Goal: Task Accomplishment & Management: Manage account settings

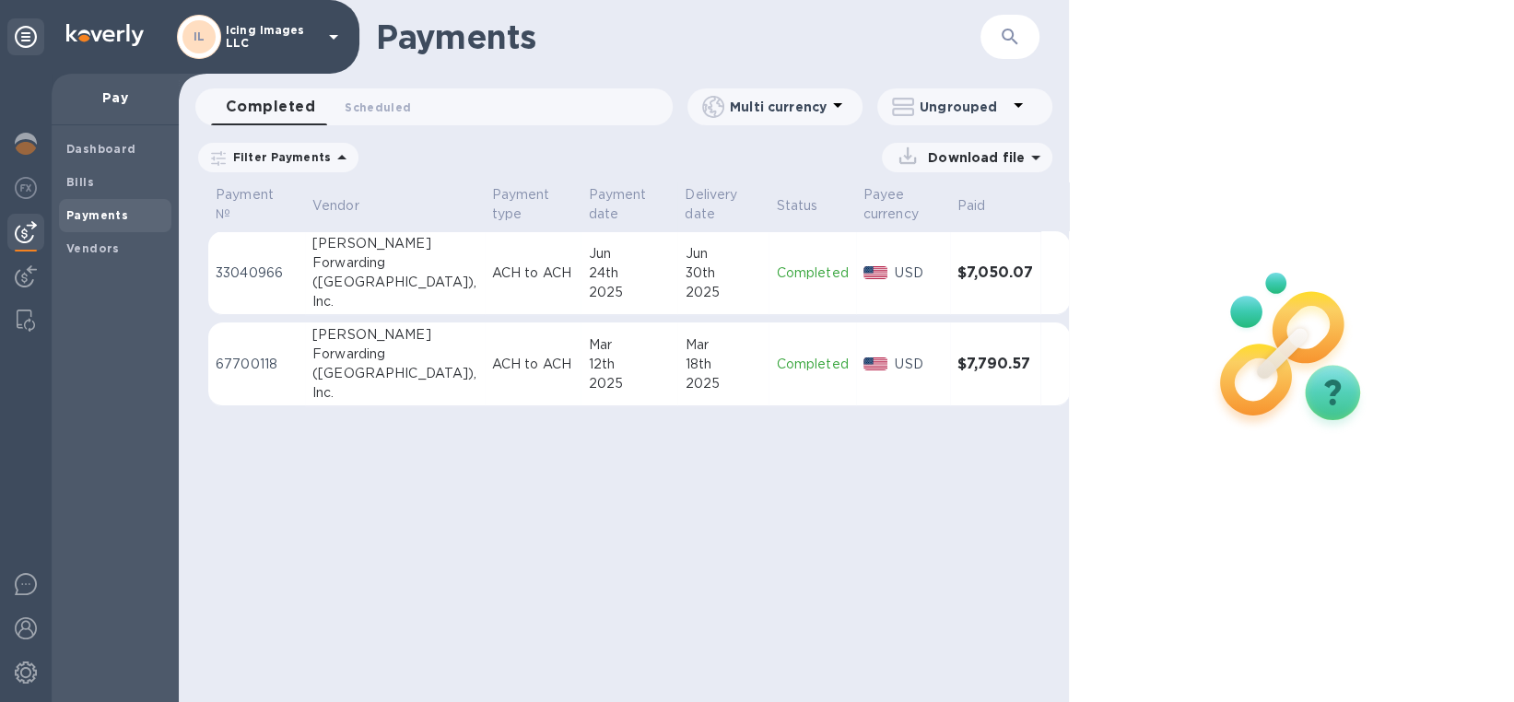
click at [322, 32] on icon at bounding box center [333, 37] width 22 height 22
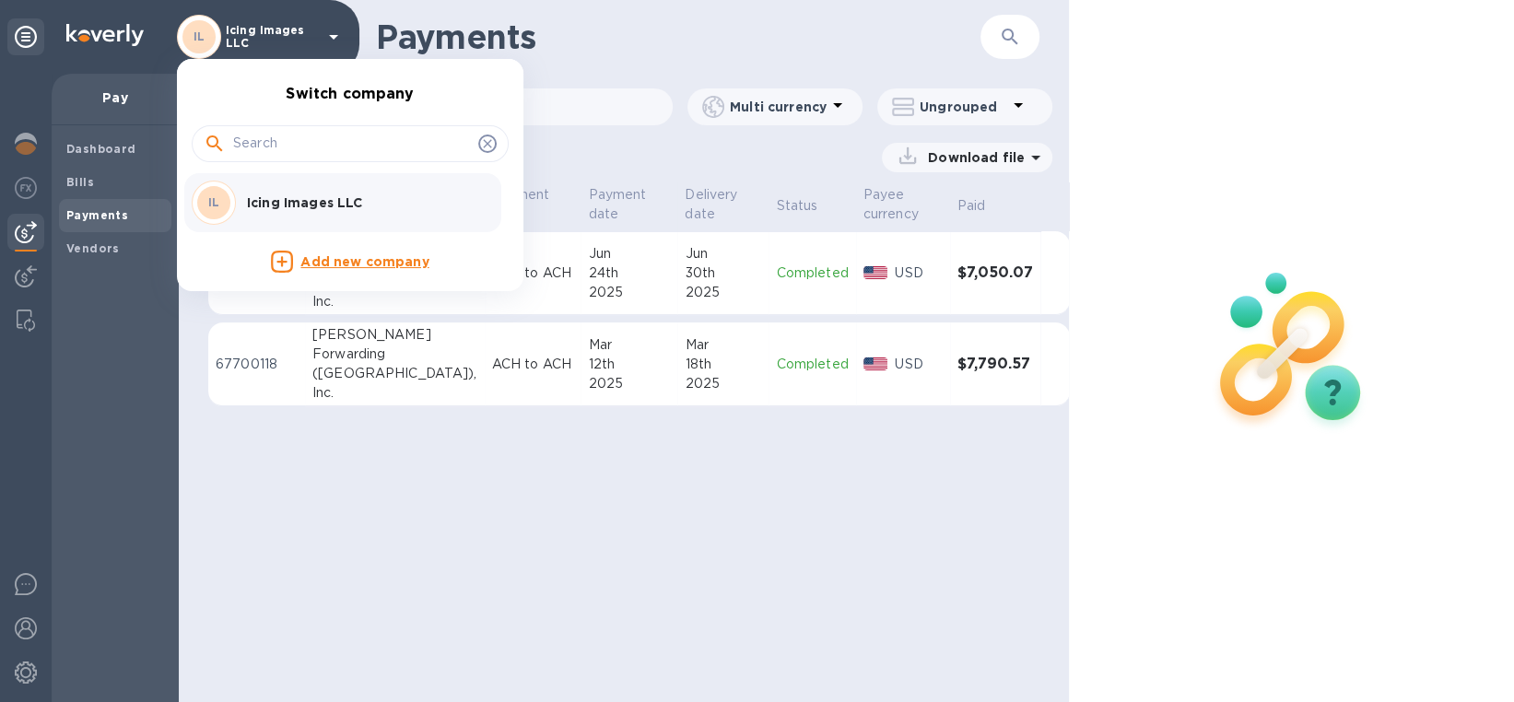
click at [1410, 137] on div at bounding box center [757, 351] width 1514 height 702
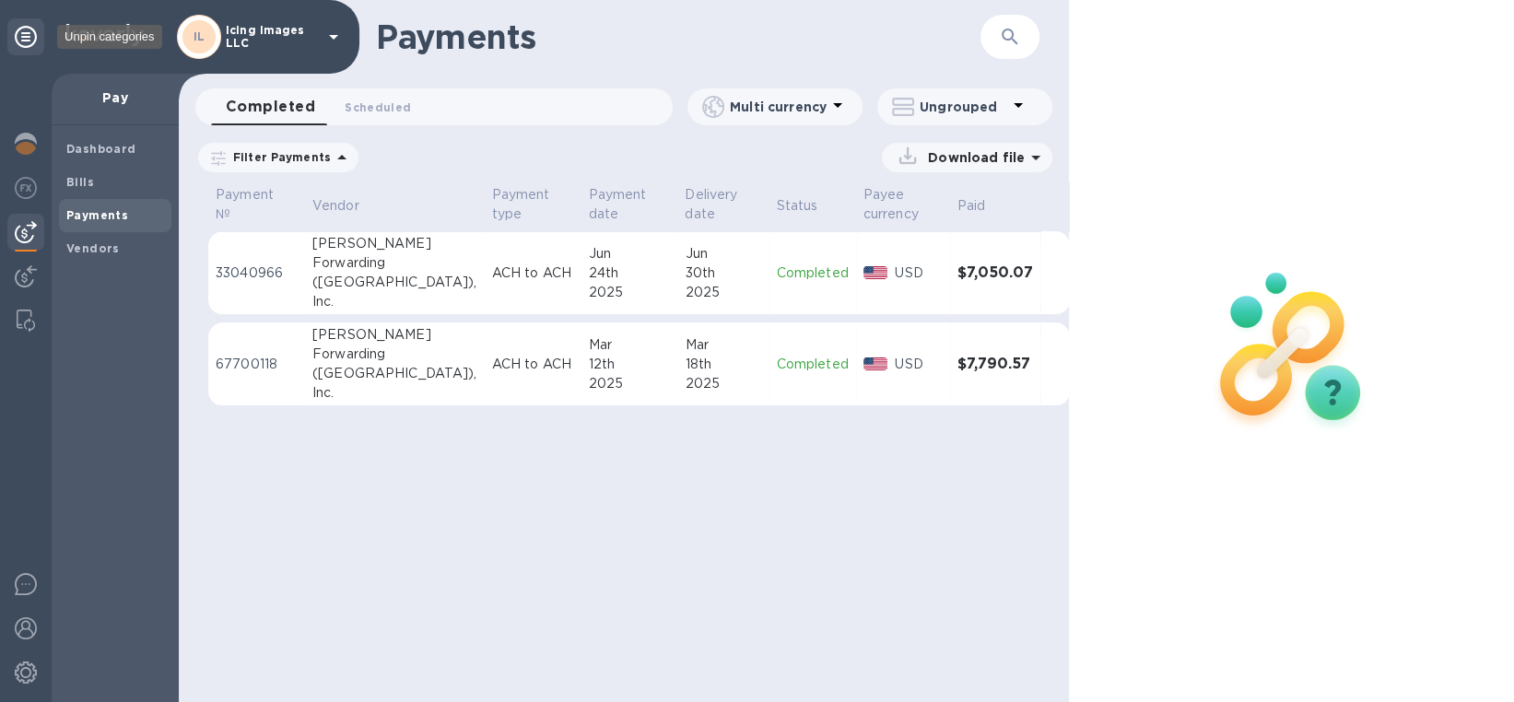
click at [21, 35] on icon at bounding box center [26, 37] width 22 height 22
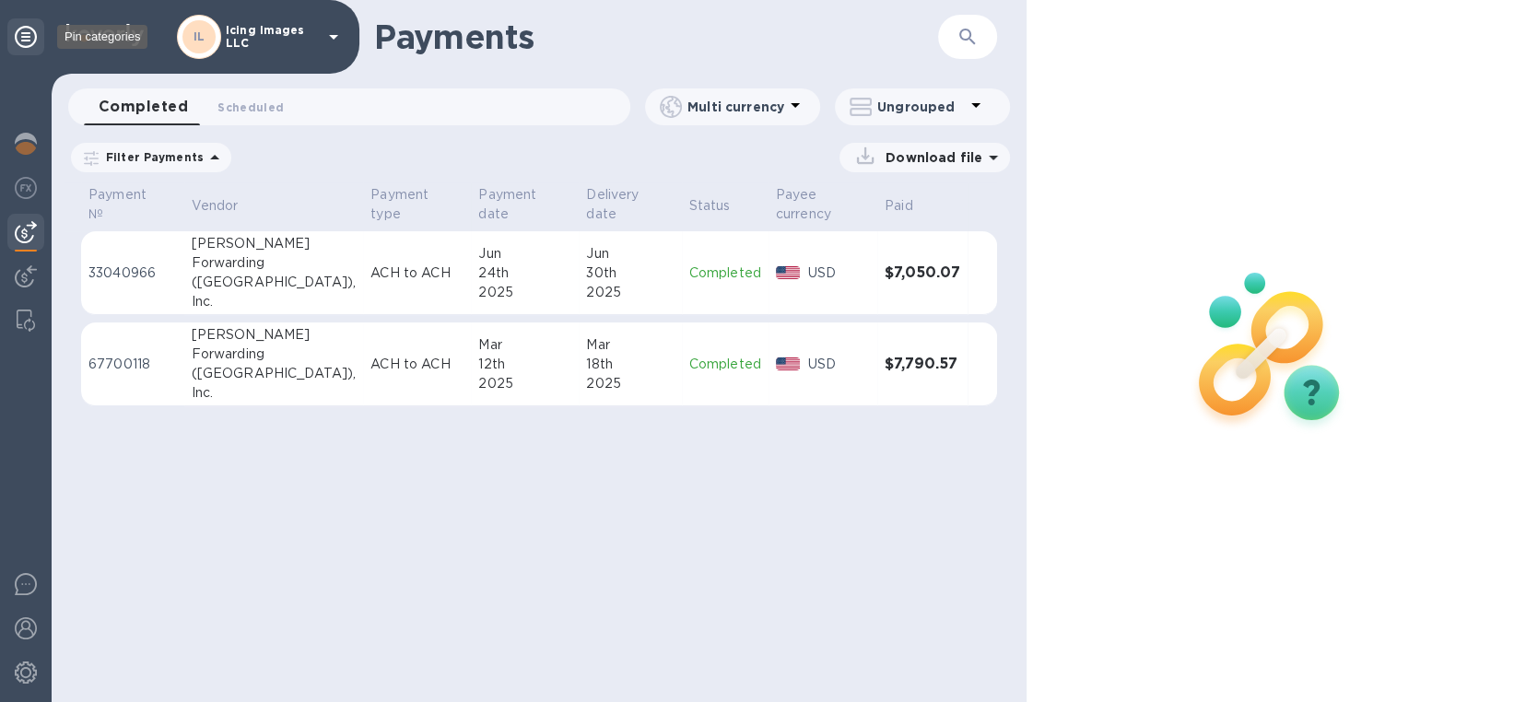
click at [21, 35] on icon at bounding box center [26, 37] width 22 height 22
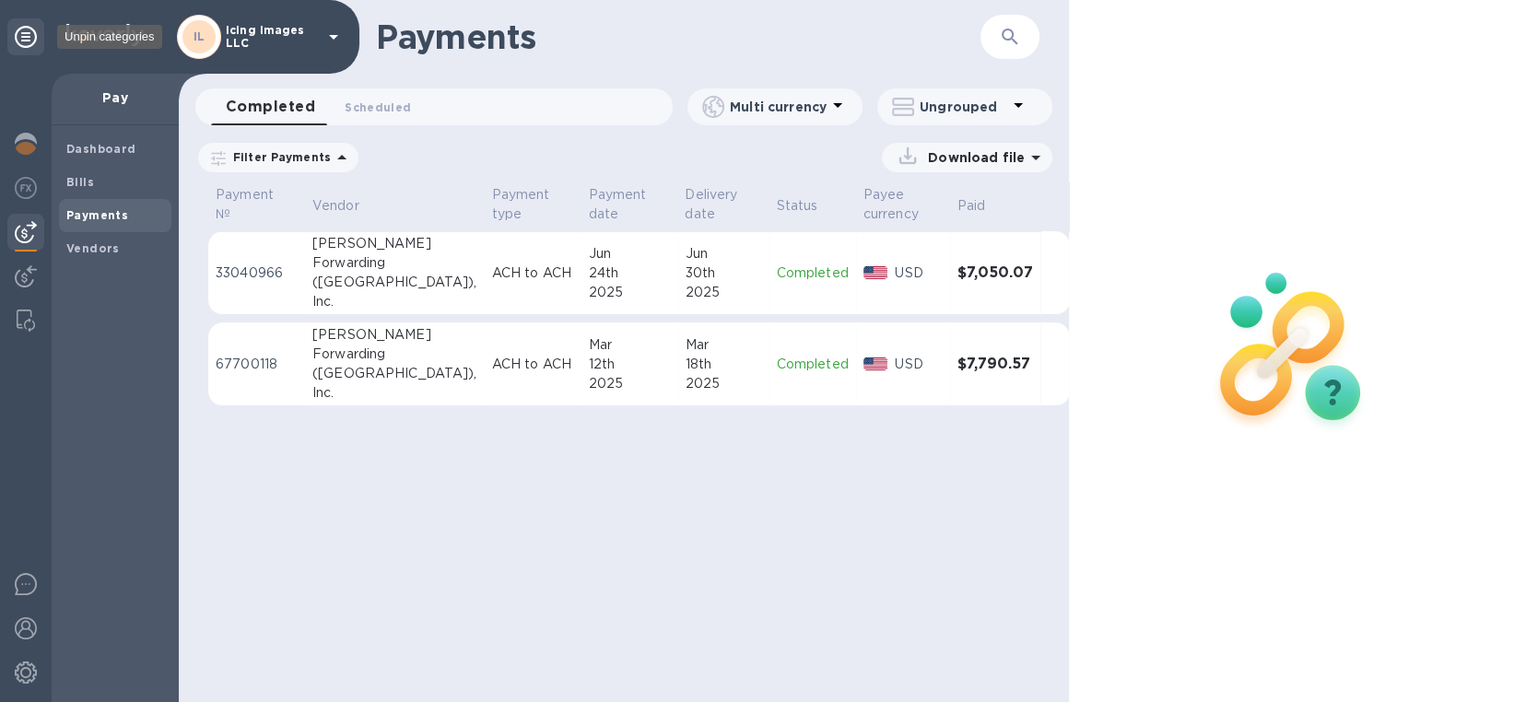
click at [21, 35] on icon at bounding box center [26, 37] width 22 height 22
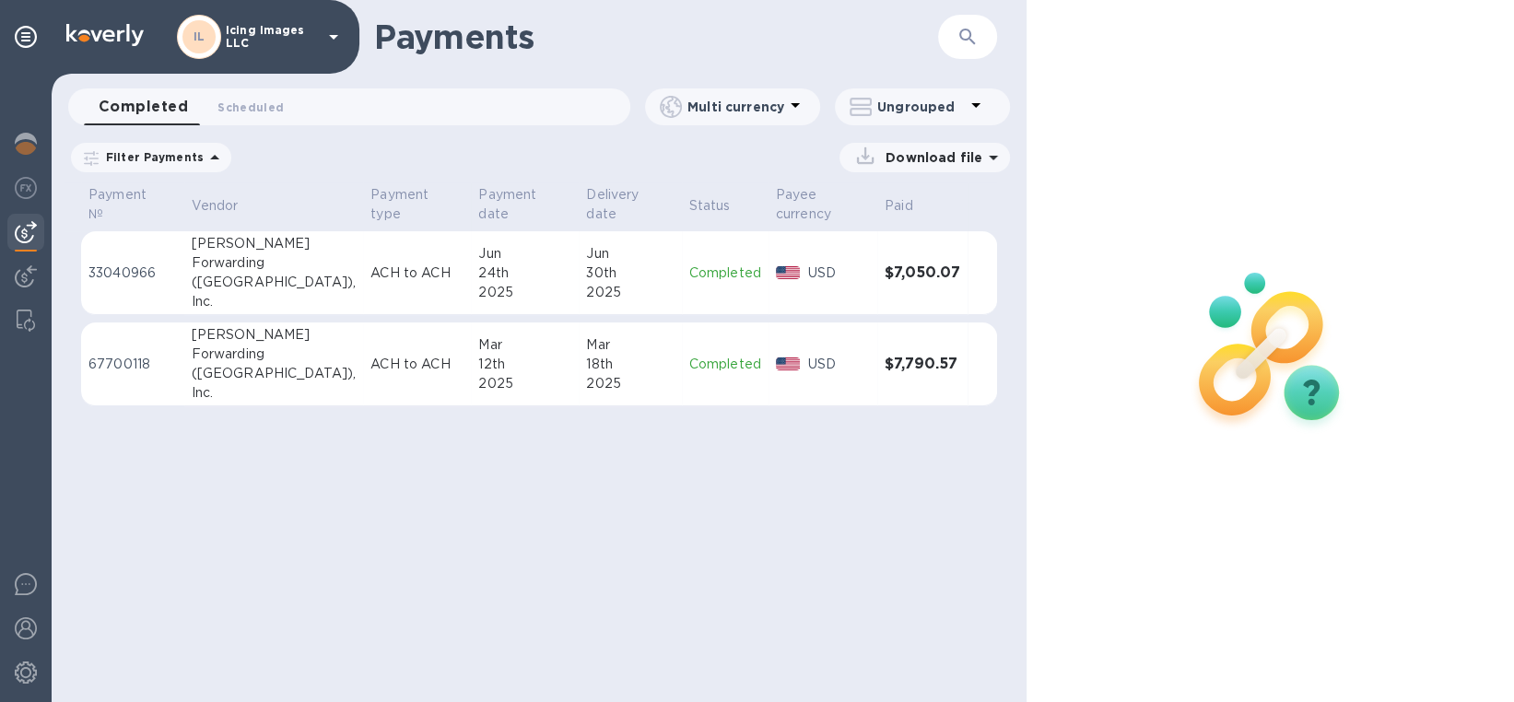
click at [333, 34] on icon at bounding box center [333, 37] width 22 height 22
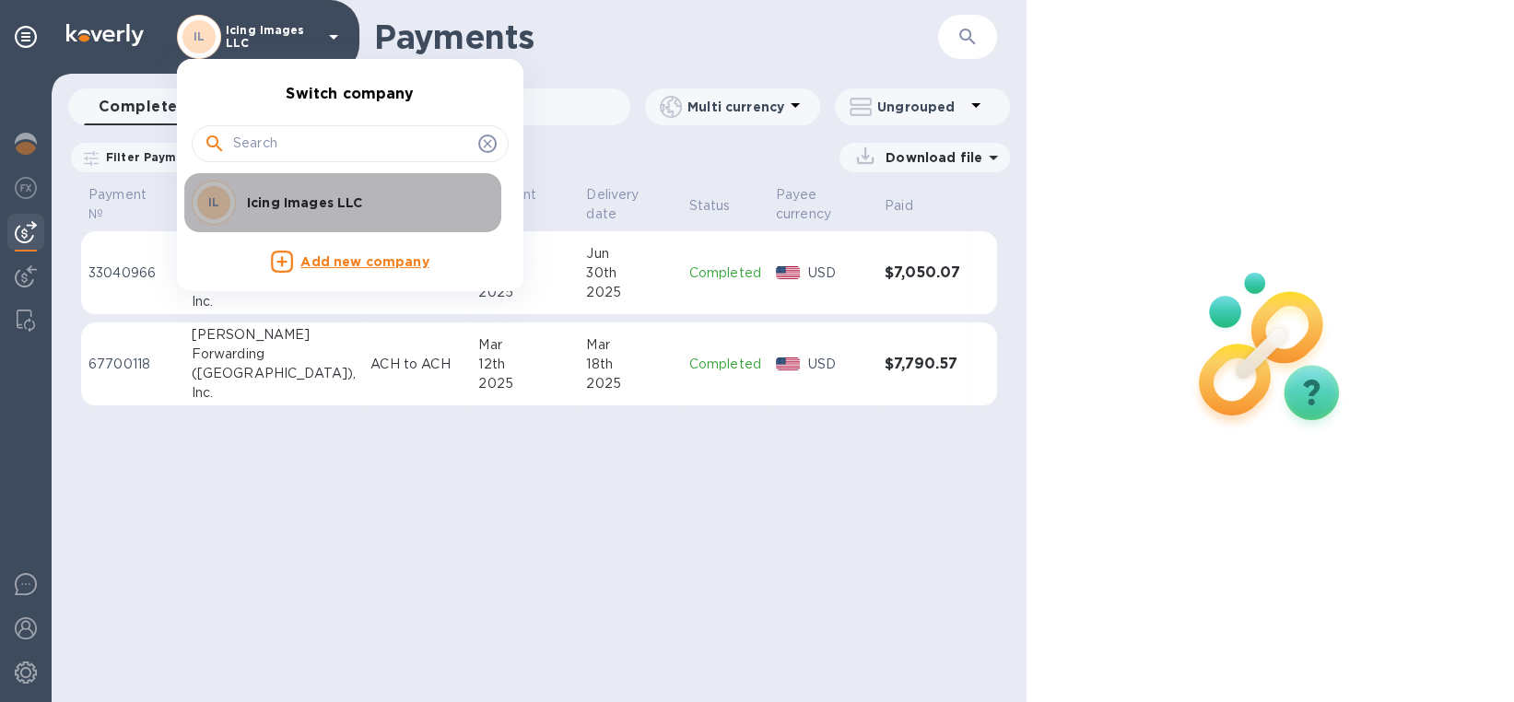
click at [325, 208] on p "Icing Images LLC" at bounding box center [363, 202] width 232 height 18
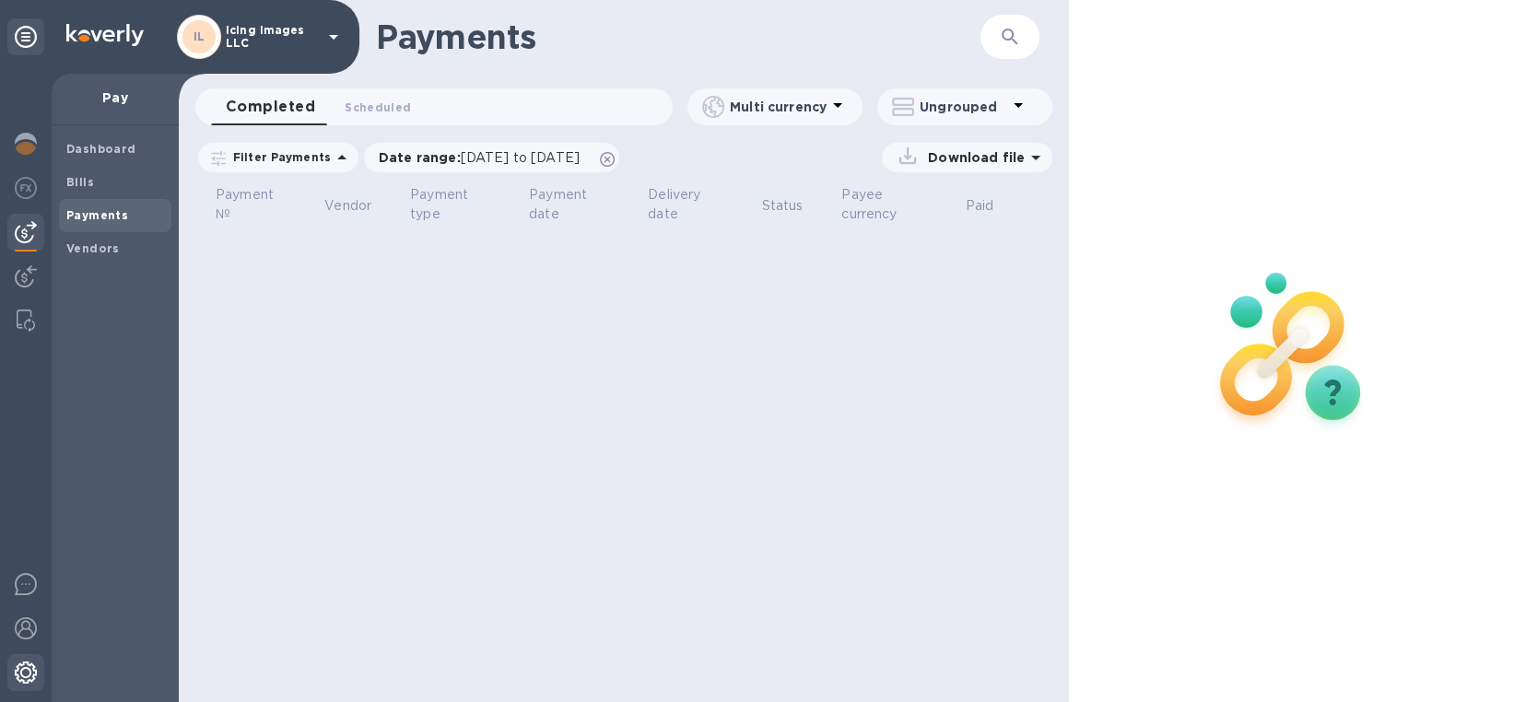
click at [26, 672] on img at bounding box center [26, 673] width 22 height 22
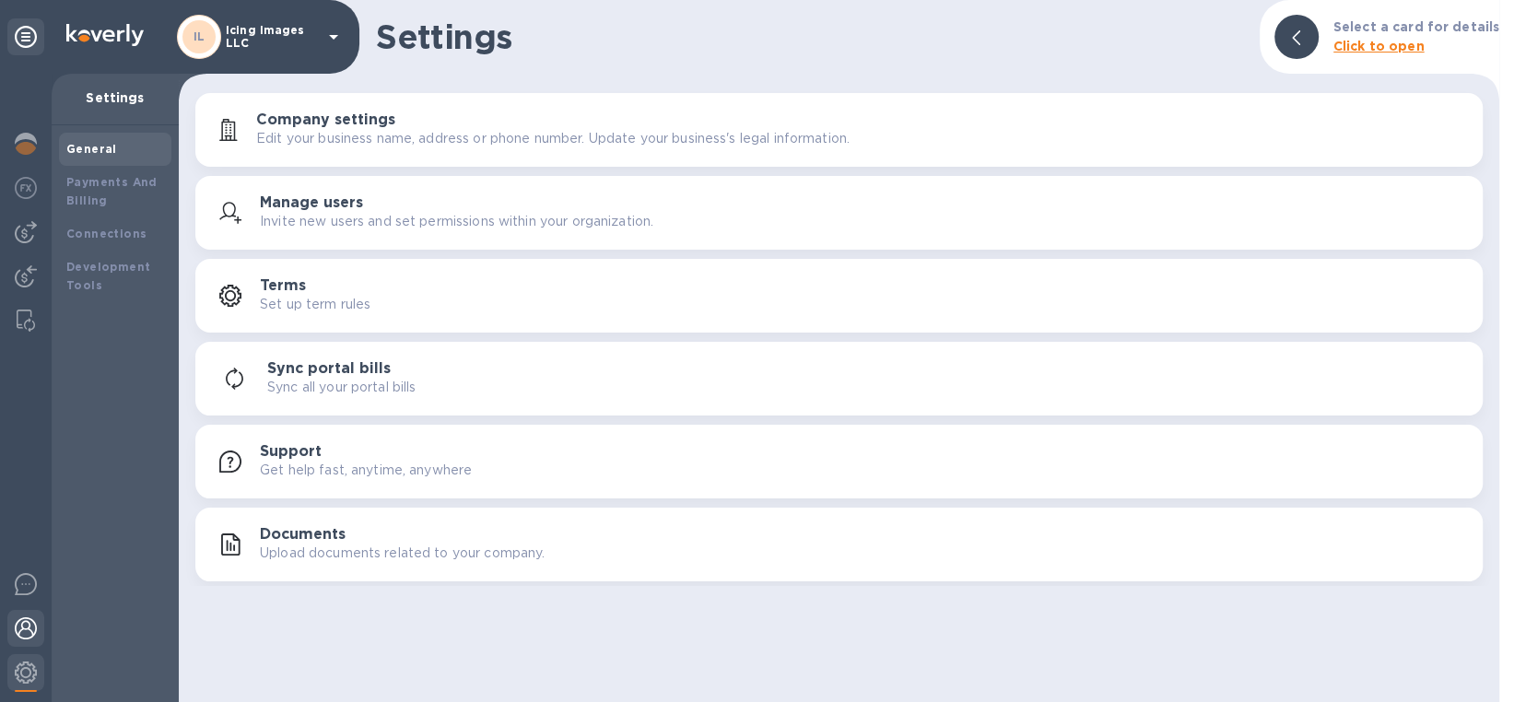
click at [26, 637] on img at bounding box center [26, 628] width 22 height 22
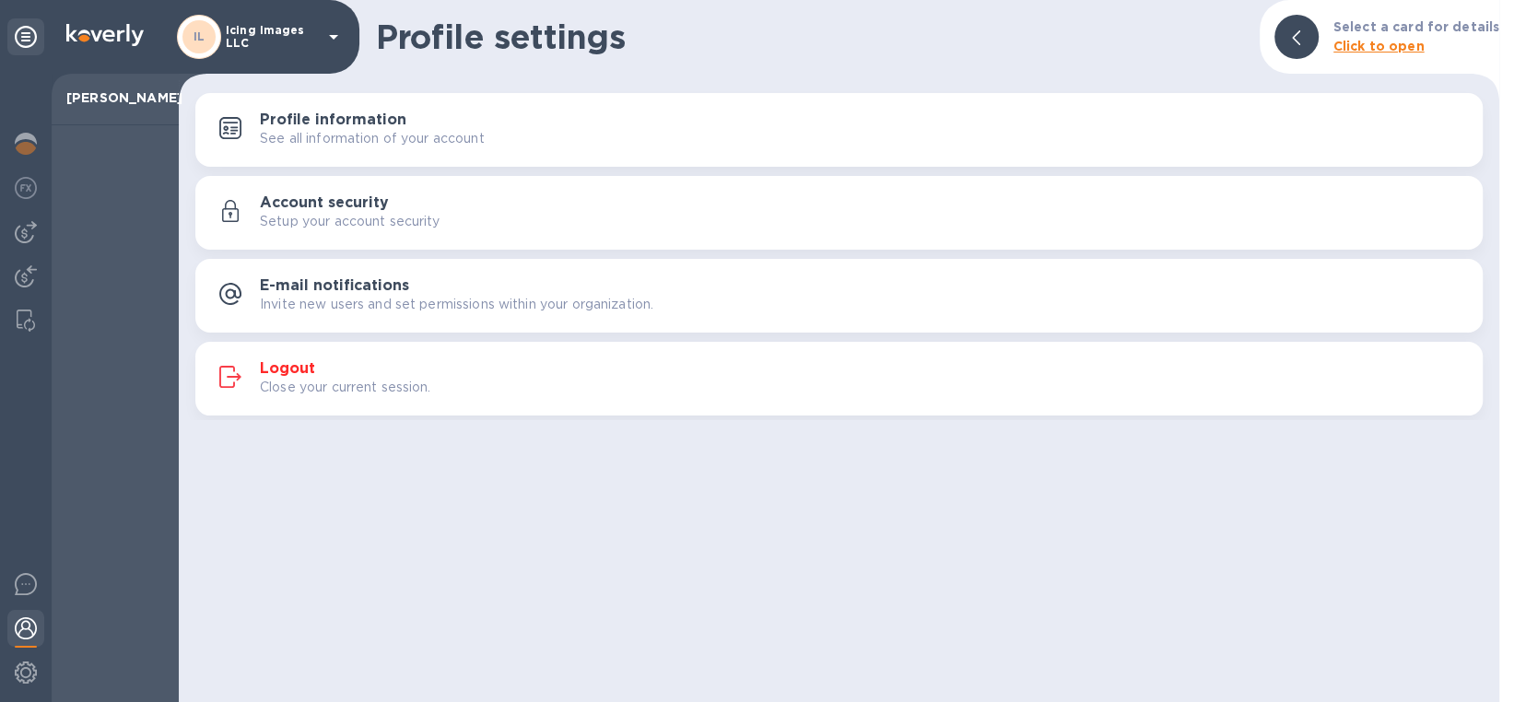
click at [309, 369] on h3 "Logout" at bounding box center [287, 369] width 55 height 18
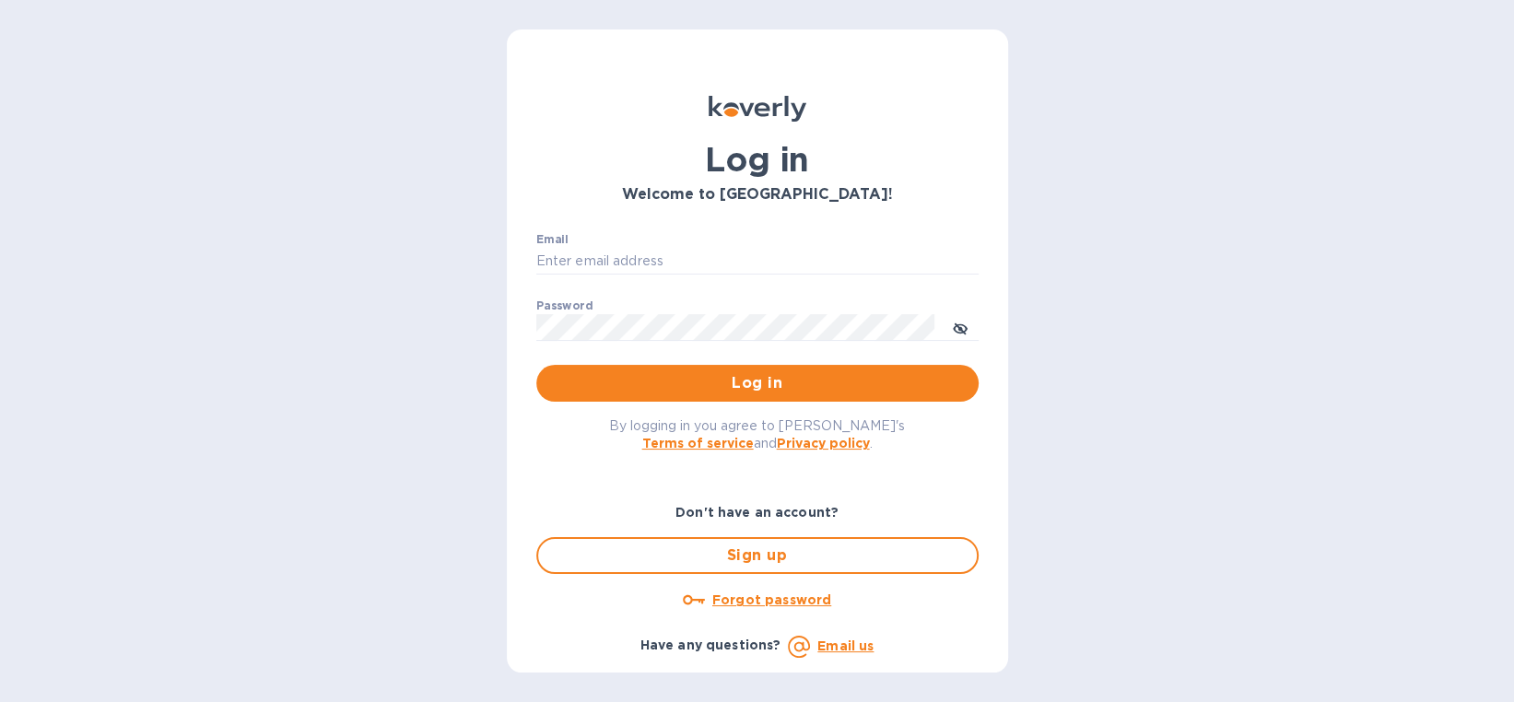
type input "karen@icingimages.com"
